Goal: Task Accomplishment & Management: Manage account settings

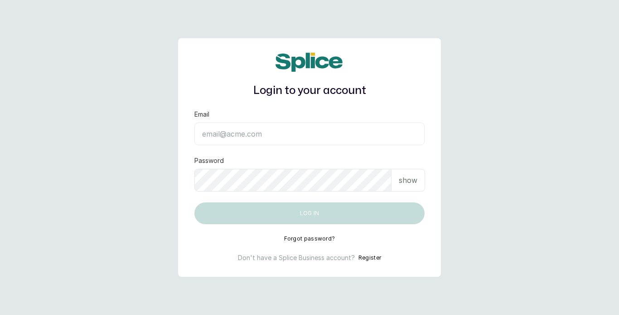
type input "[EMAIL_ADDRESS][DOMAIN_NAME]"
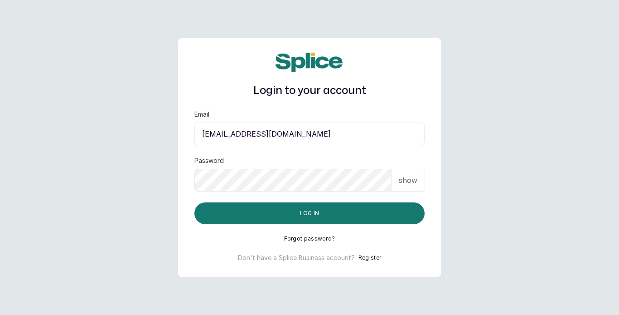
click at [397, 174] on div "show" at bounding box center [409, 180] width 34 height 23
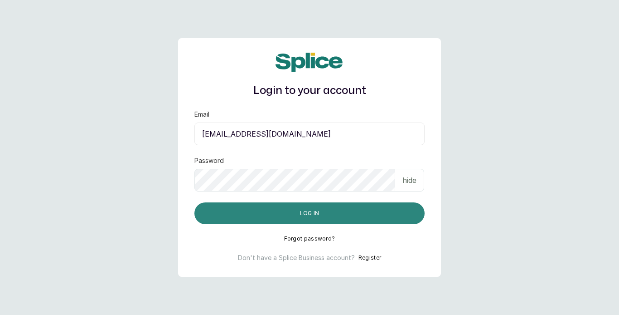
click at [351, 210] on button "Log in" at bounding box center [309, 213] width 230 height 22
